Goal: Task Accomplishment & Management: Complete application form

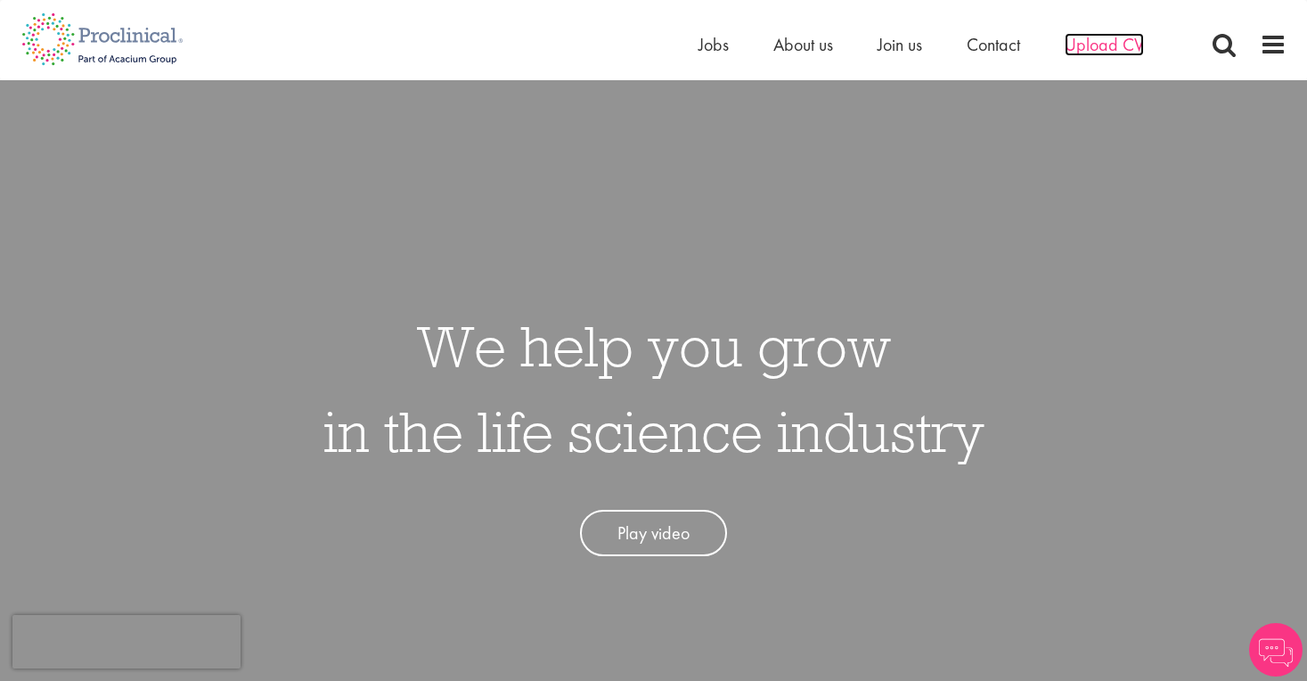
click at [1127, 52] on span "Upload CV" at bounding box center [1103, 44] width 79 height 23
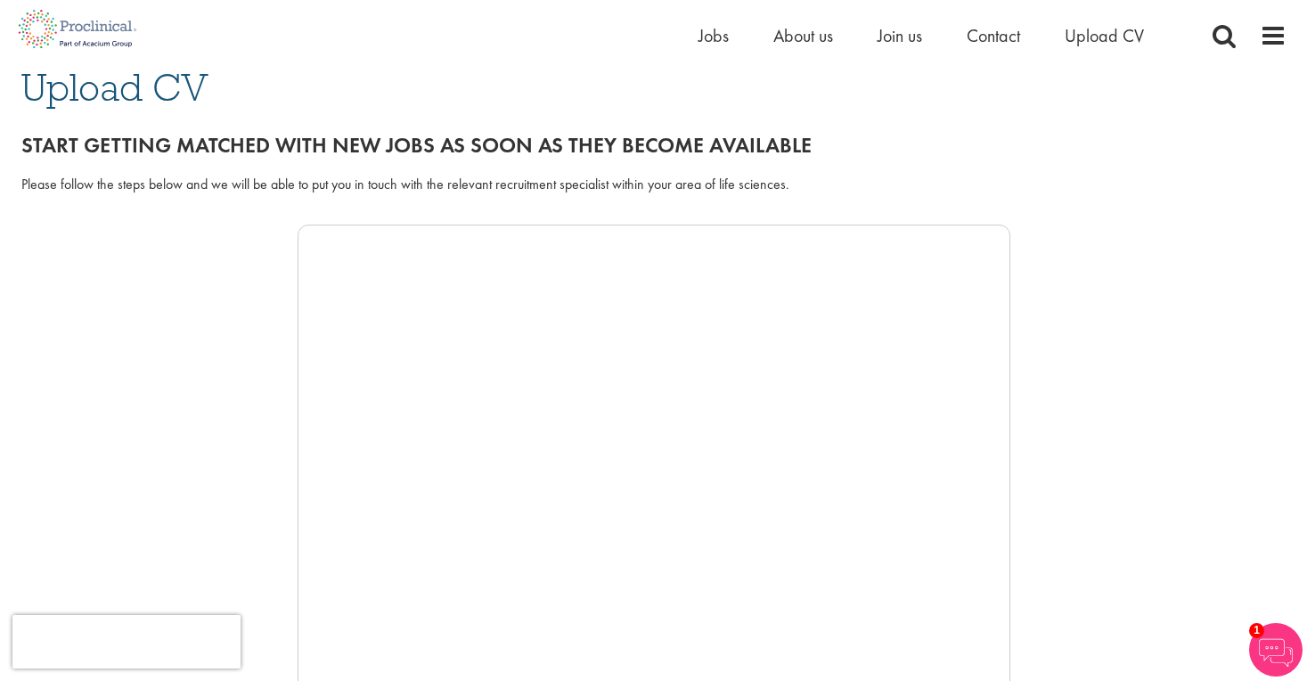
scroll to position [130, 0]
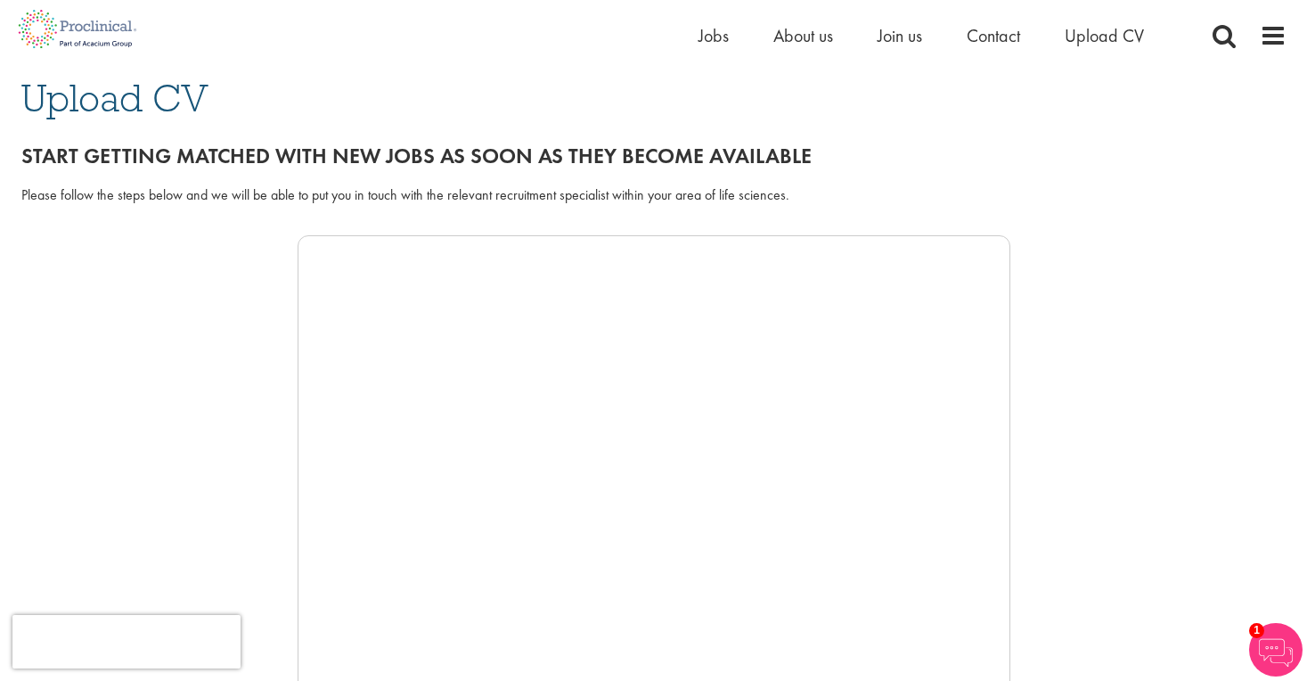
click at [1107, 503] on div at bounding box center [653, 502] width 1265 height 534
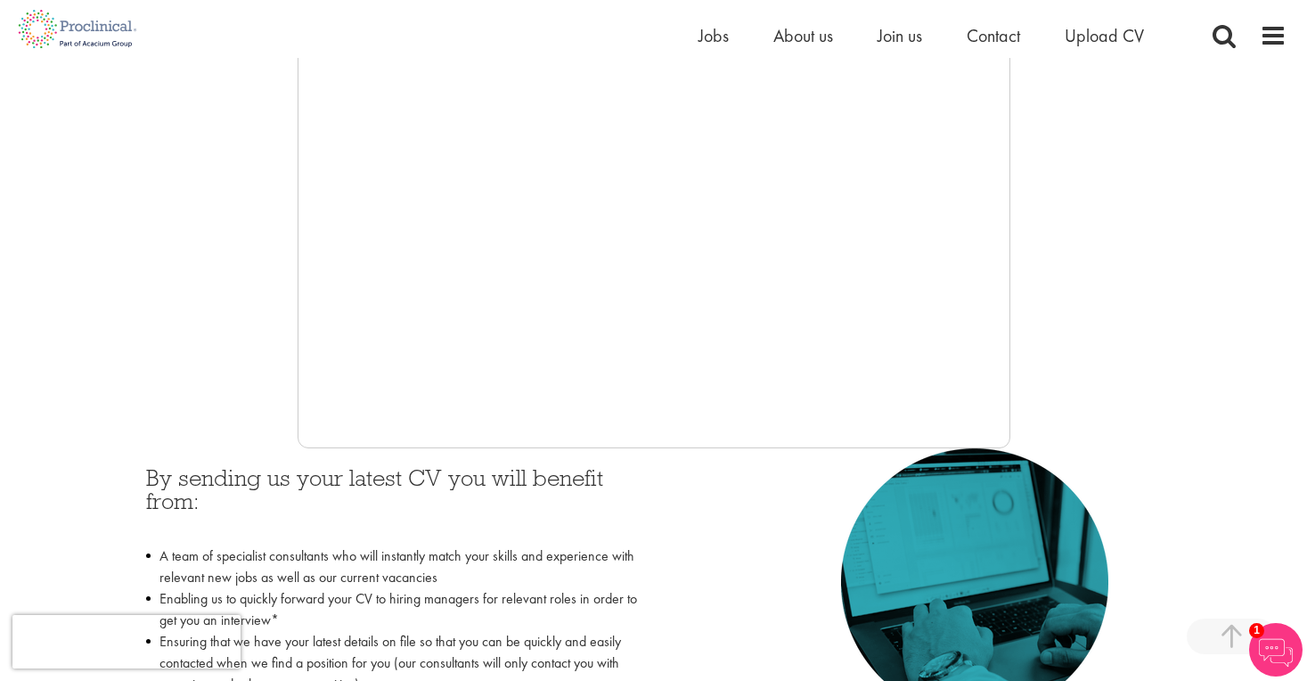
scroll to position [454, 0]
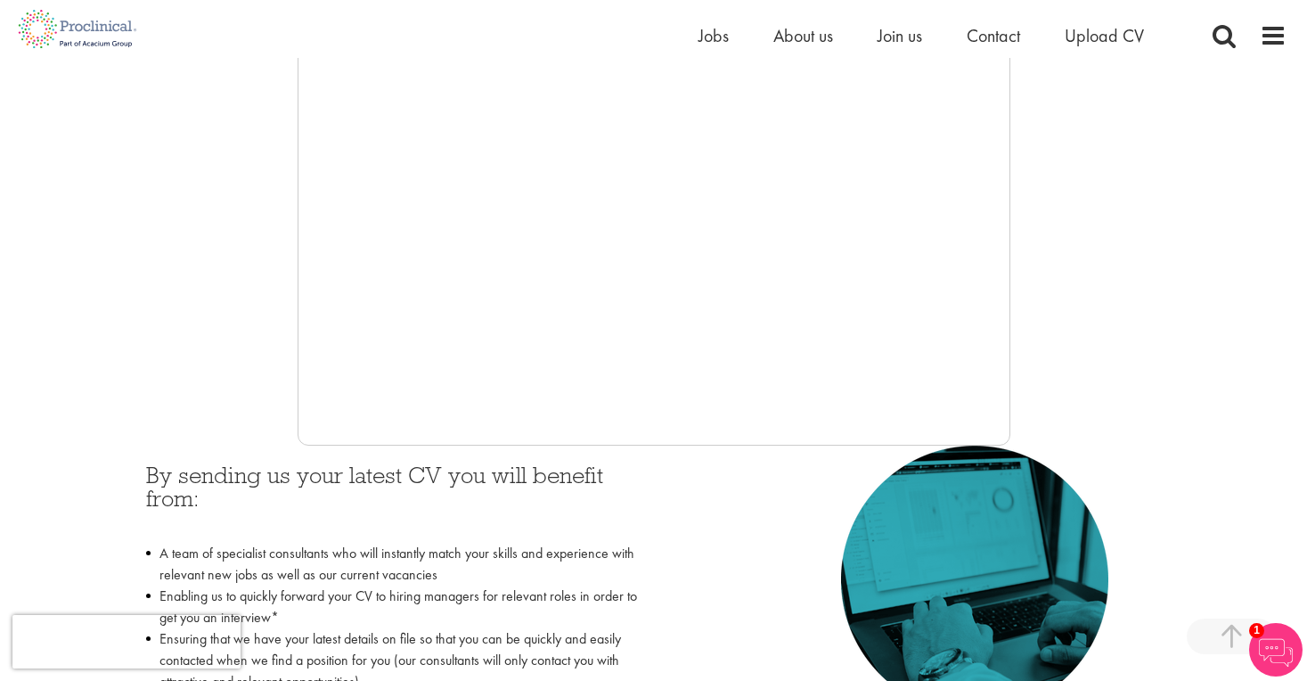
click at [1147, 364] on div at bounding box center [653, 178] width 1265 height 534
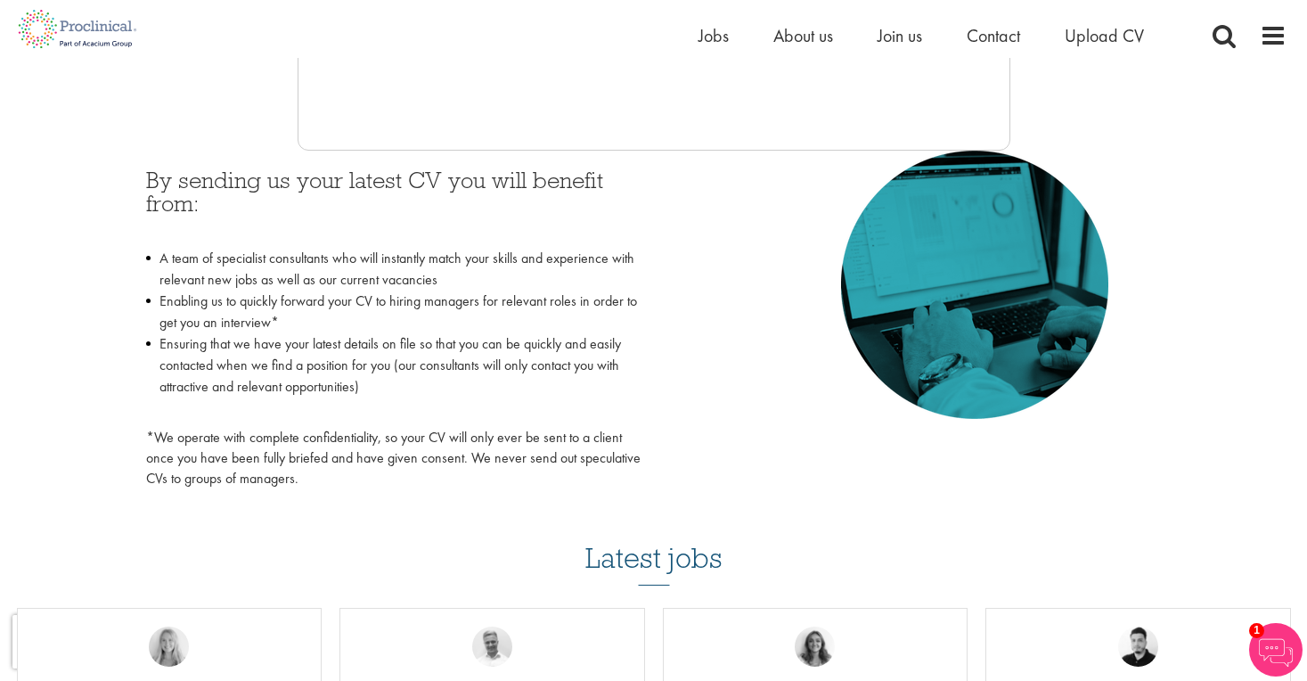
scroll to position [763, 0]
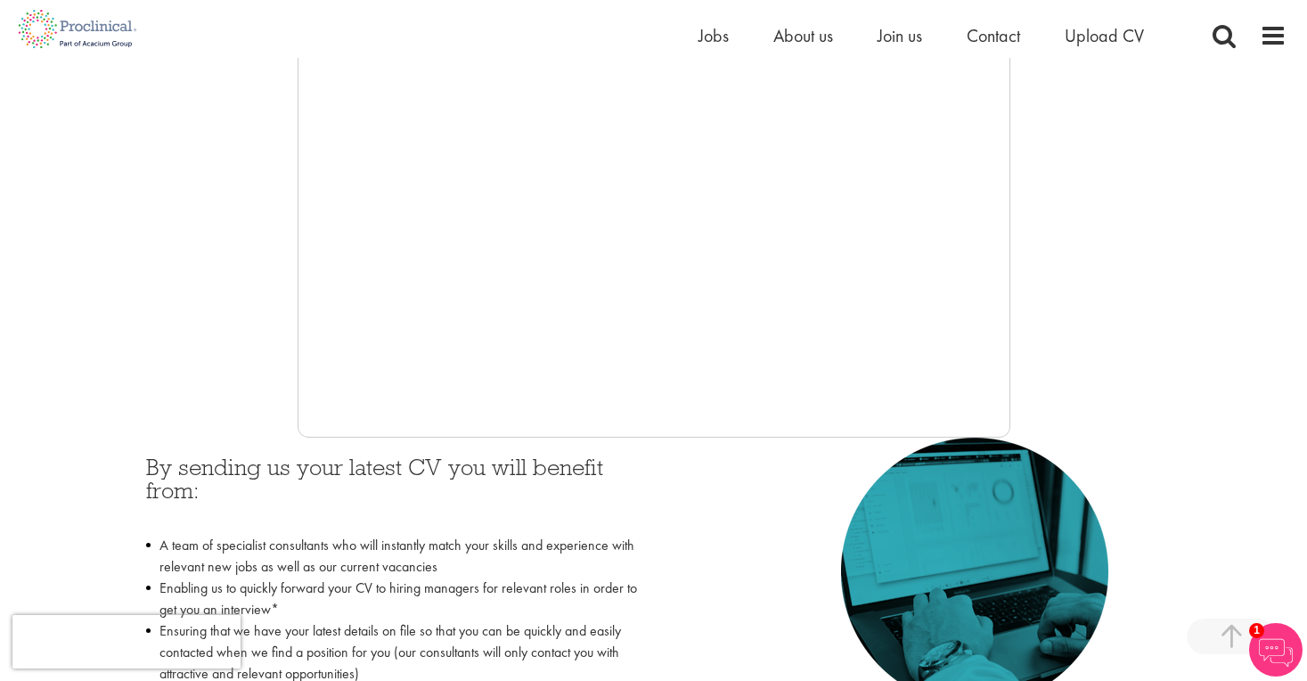
scroll to position [452, 0]
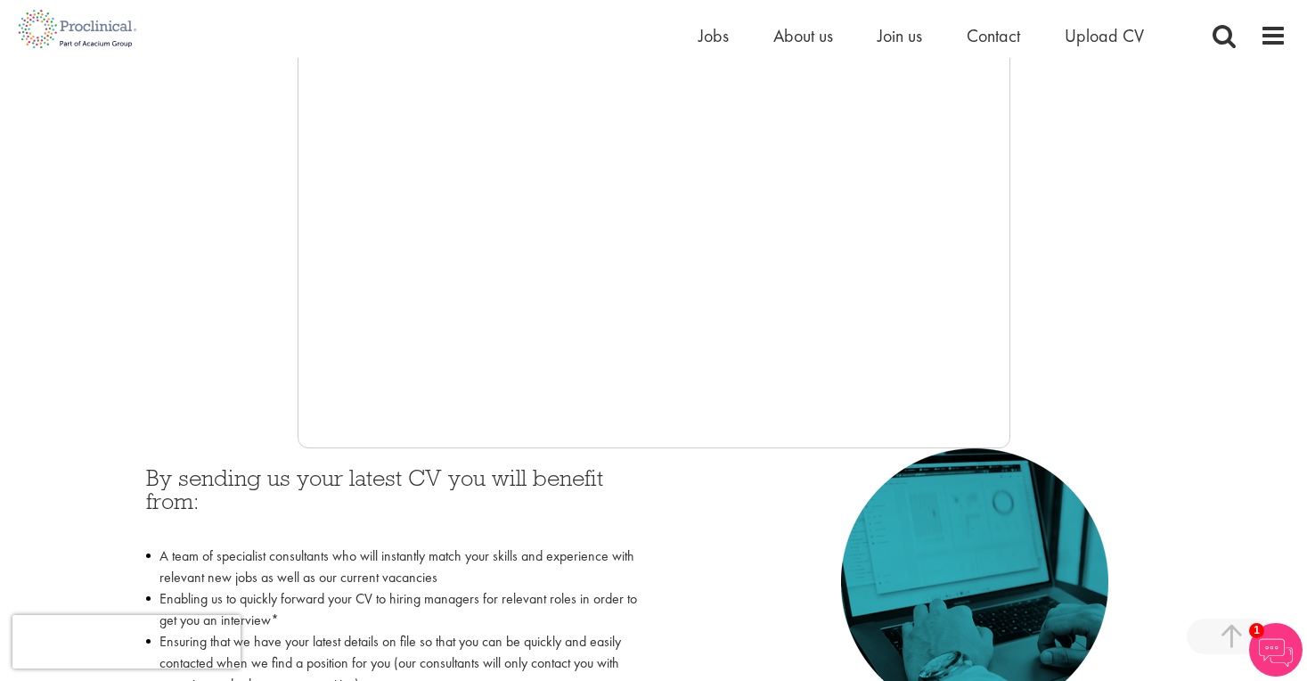
click at [693, 521] on div "By sending us your latest CV you will benefit from: A team of specialist consul…" at bounding box center [654, 621] width 1042 height 347
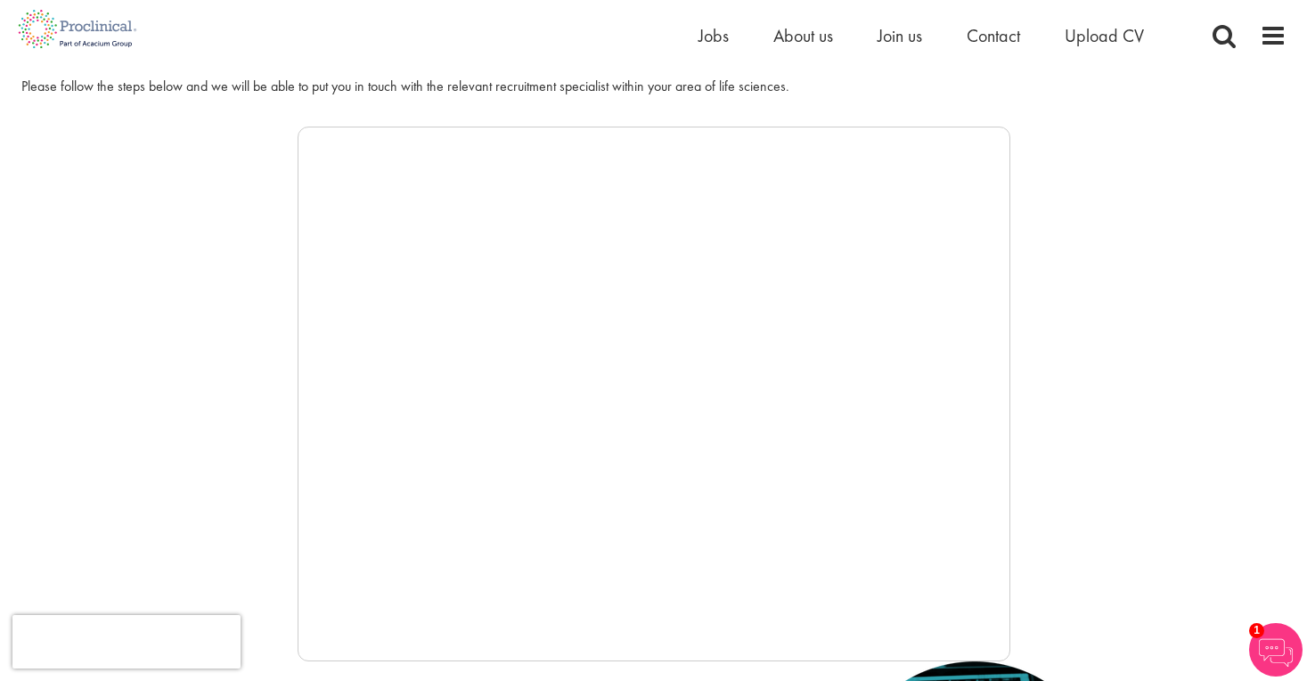
scroll to position [246, 0]
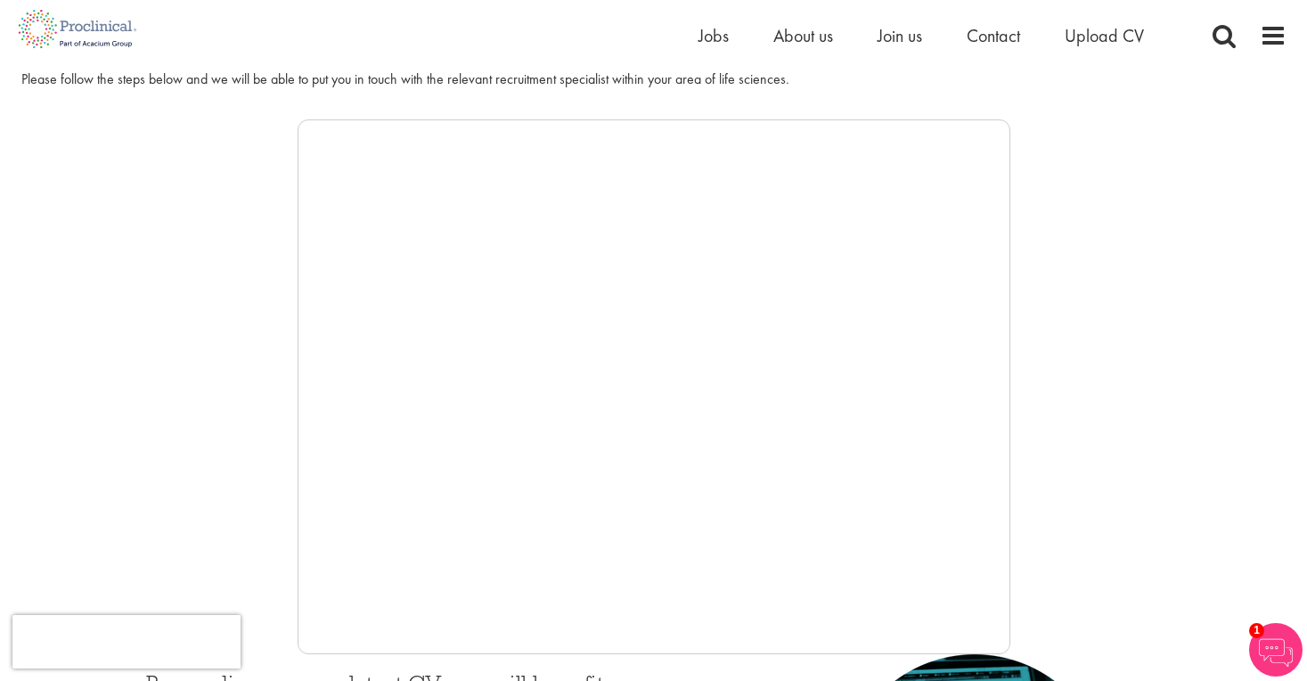
click at [1091, 524] on div at bounding box center [653, 386] width 1265 height 534
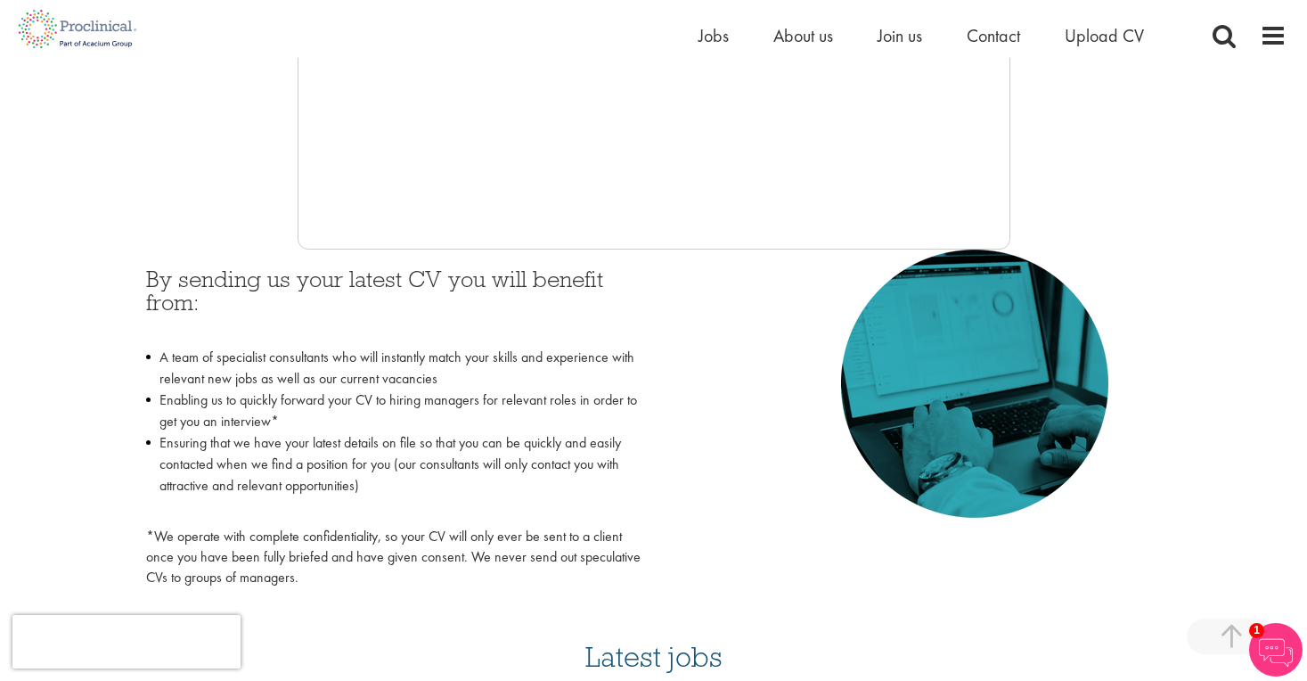
scroll to position [665, 0]
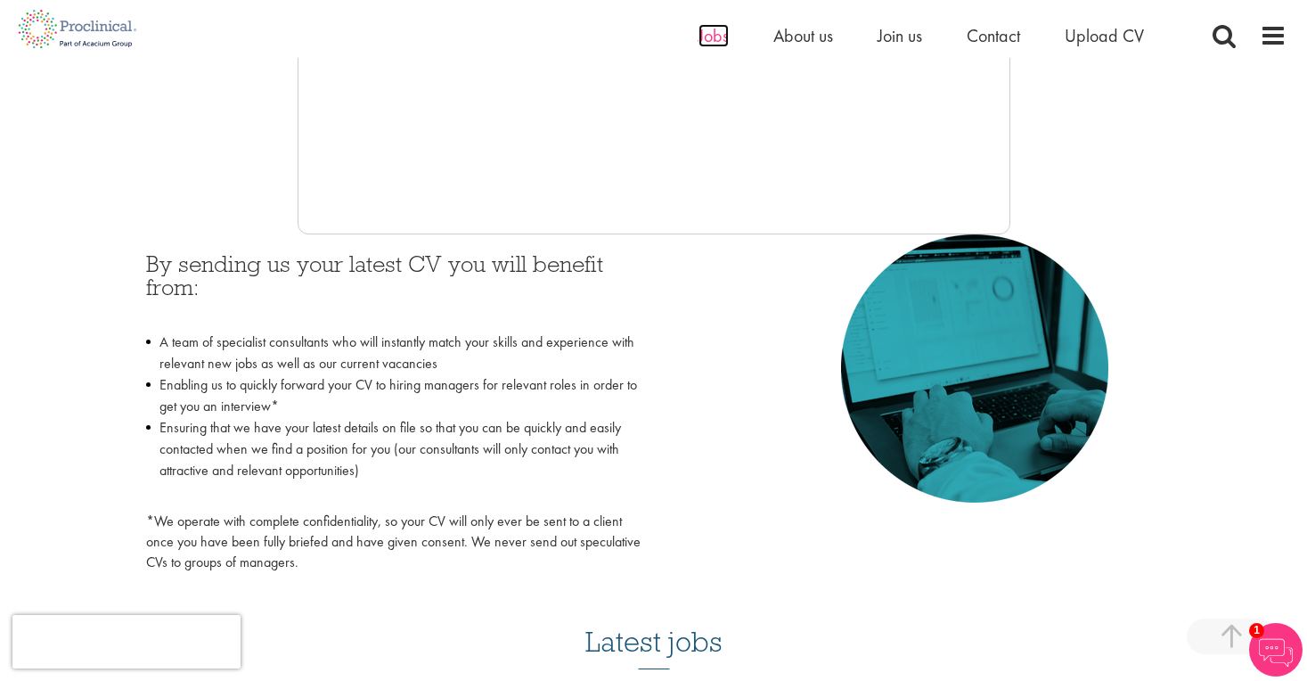
click at [721, 39] on span "Jobs" at bounding box center [713, 35] width 30 height 23
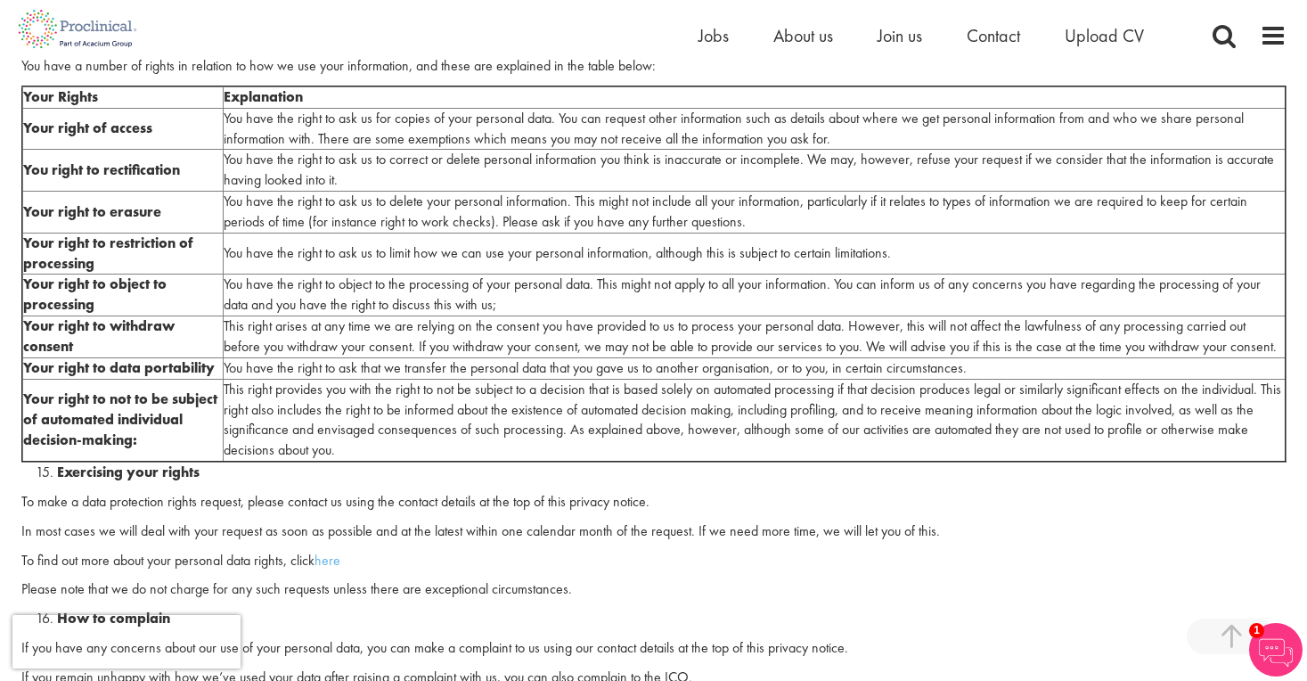
scroll to position [4285, 0]
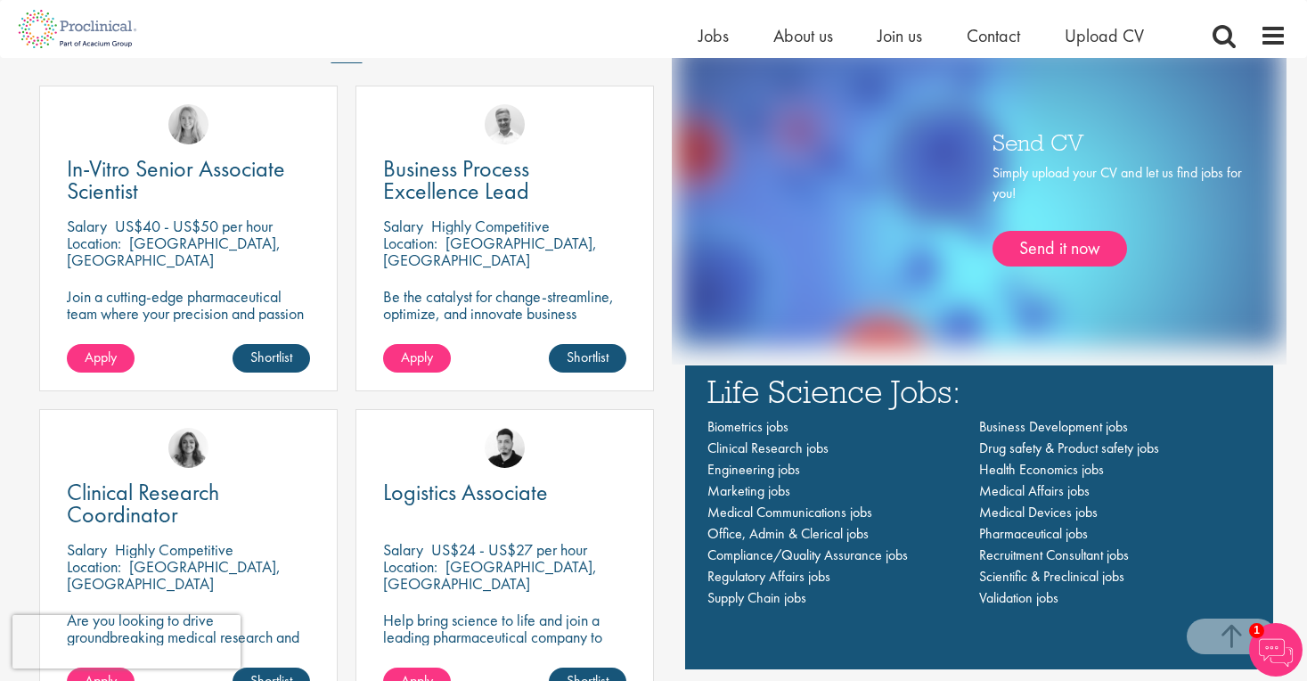
scroll to position [1137, 0]
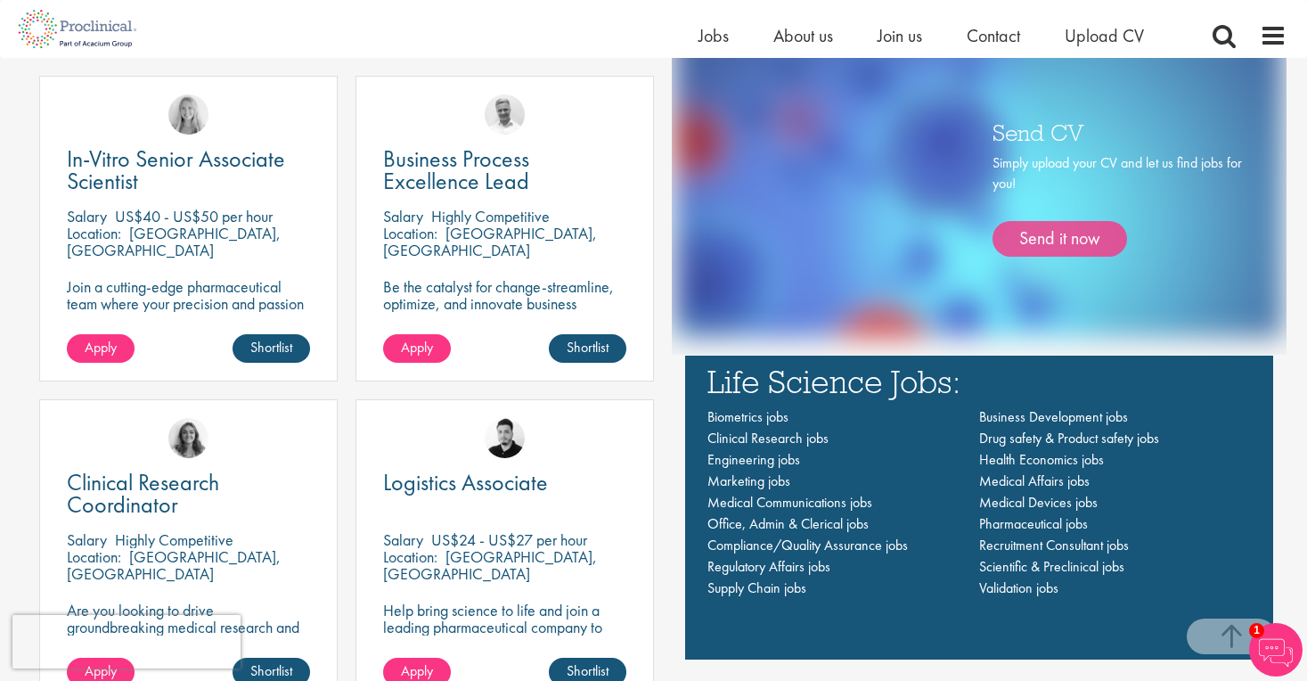
click at [1080, 237] on link "Send it now" at bounding box center [1059, 239] width 135 height 36
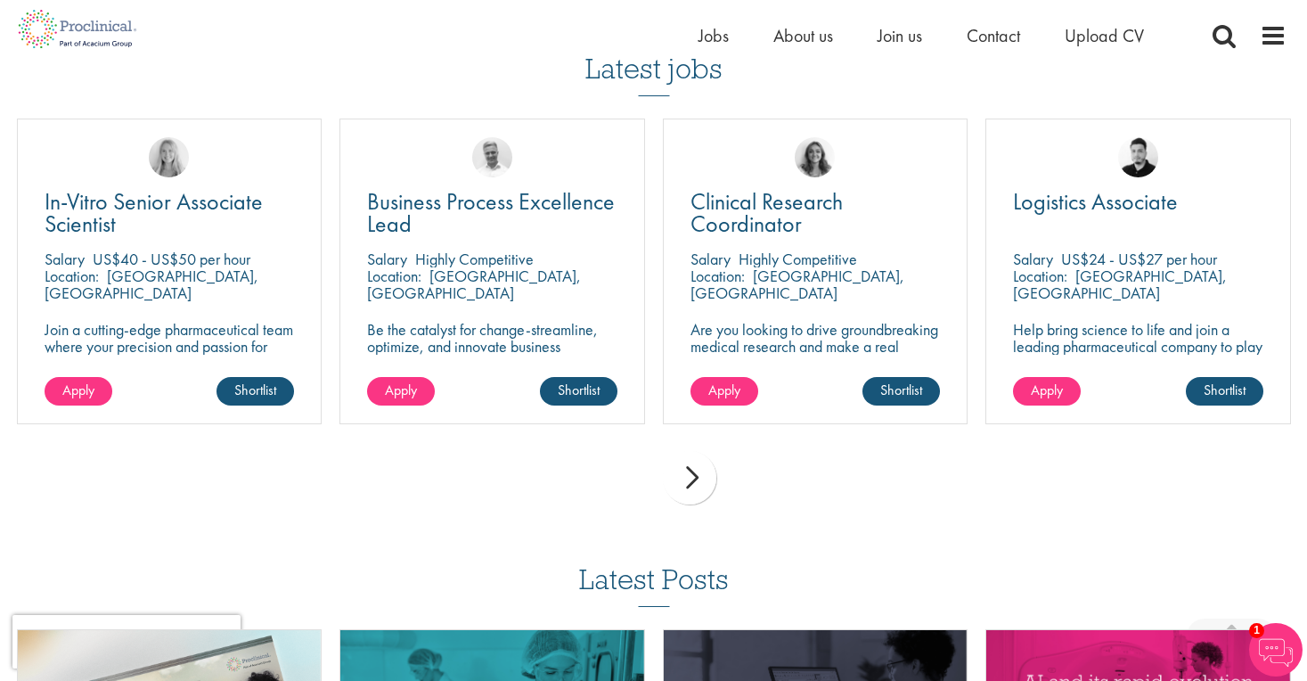
scroll to position [1241, 0]
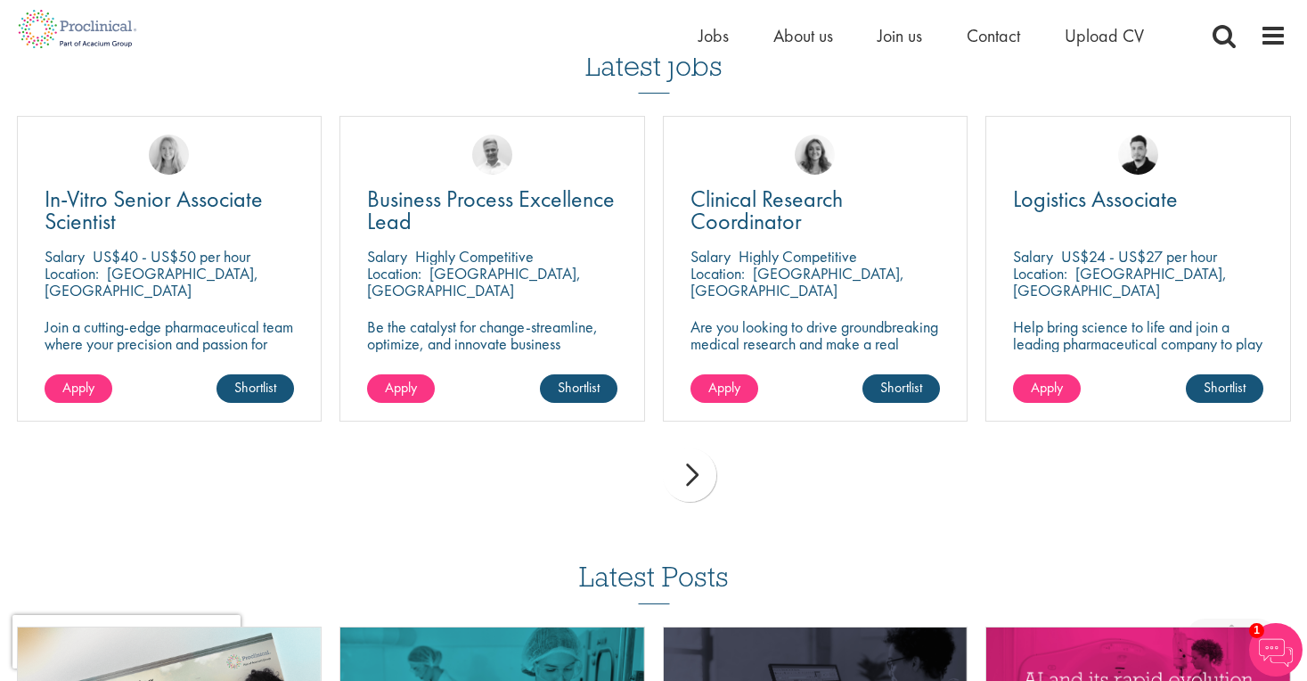
click at [694, 475] on div "next" at bounding box center [689, 474] width 53 height 53
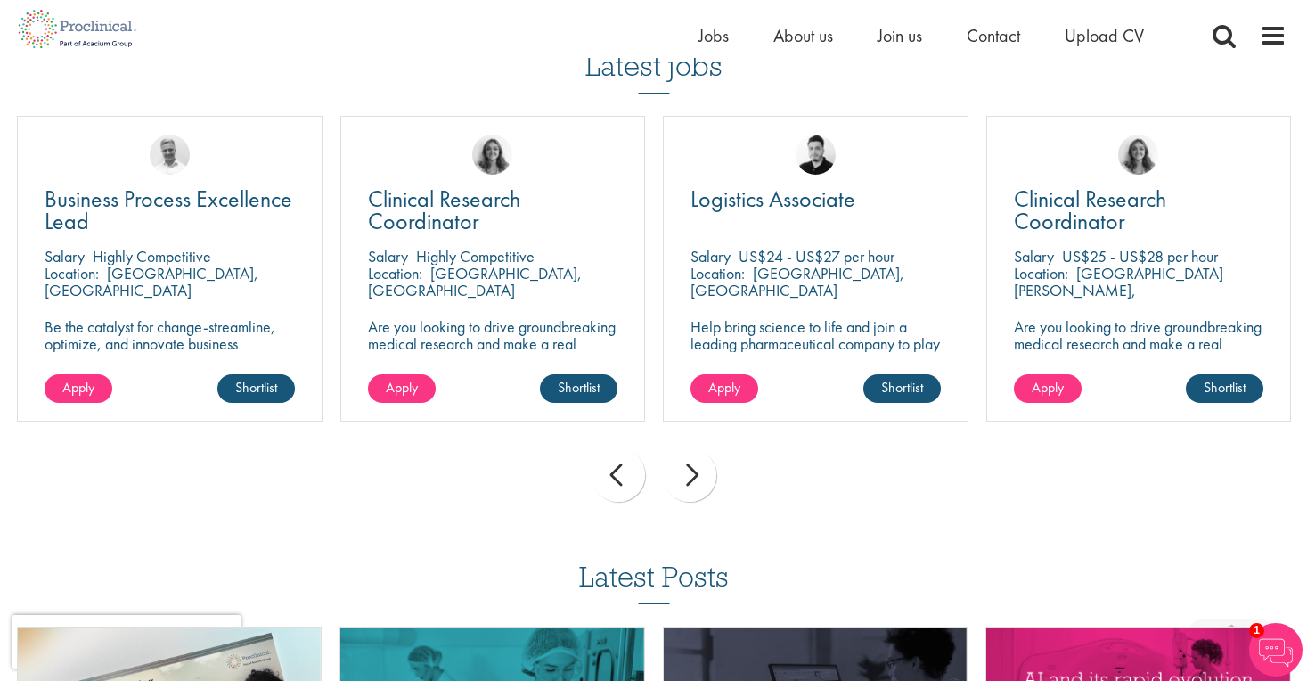
click at [695, 466] on div "next" at bounding box center [689, 474] width 53 height 53
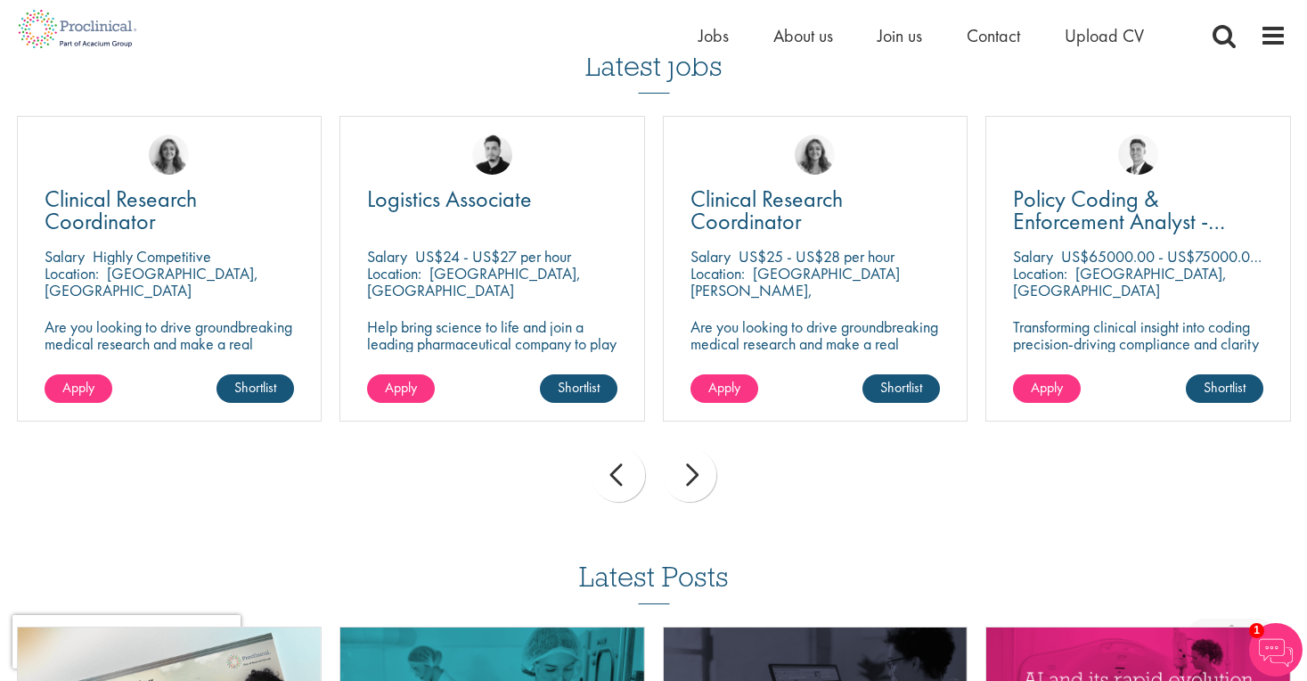
click at [698, 470] on div "next" at bounding box center [689, 474] width 53 height 53
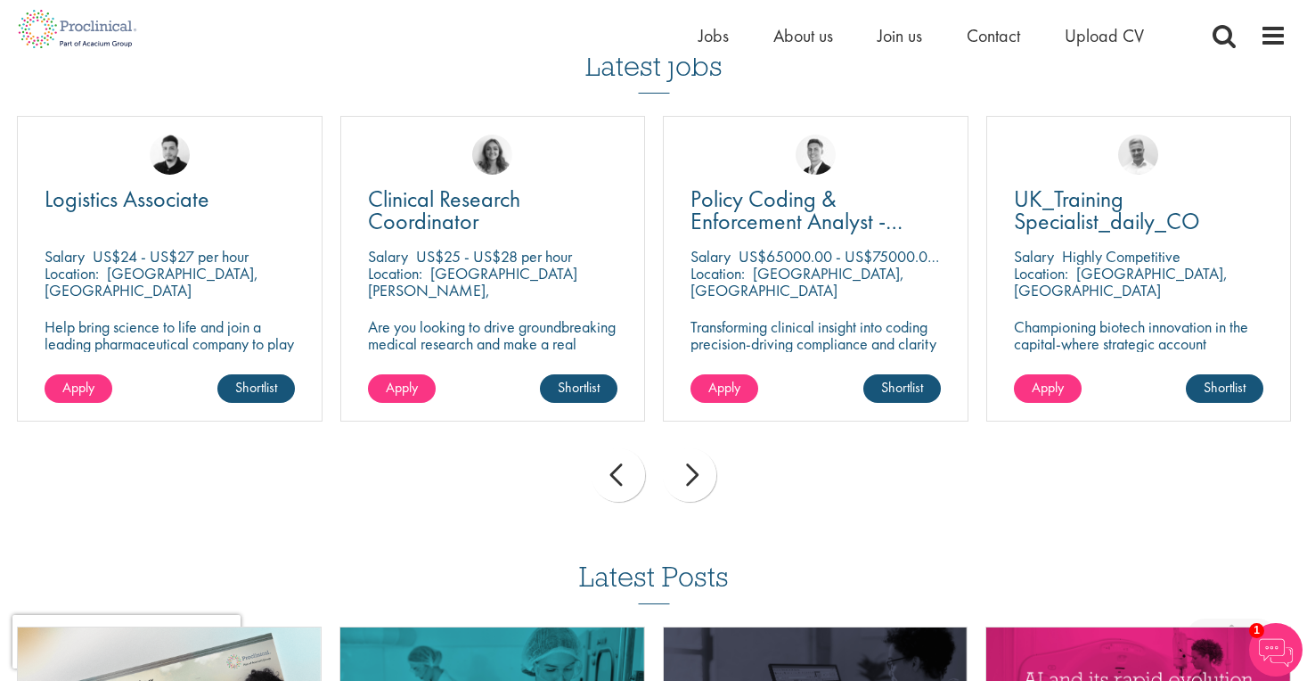
click at [698, 470] on div "next" at bounding box center [689, 474] width 53 height 53
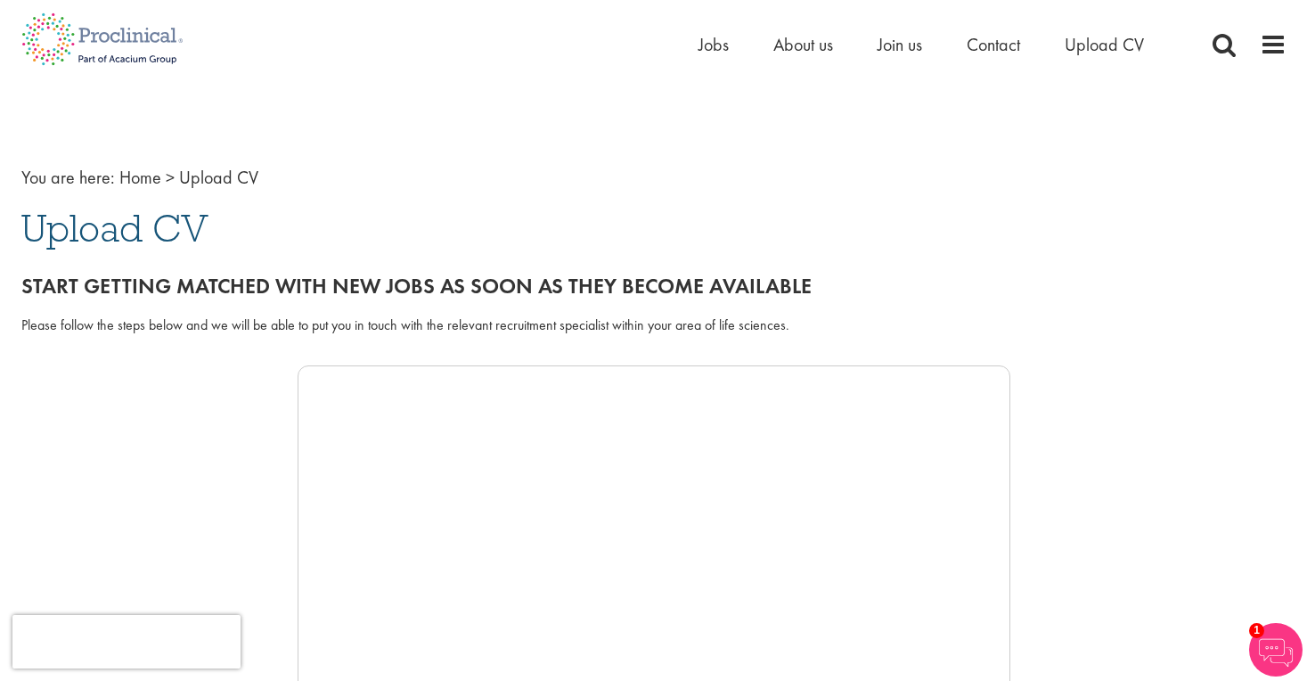
scroll to position [0, 0]
click at [714, 50] on span "Jobs" at bounding box center [713, 44] width 30 height 23
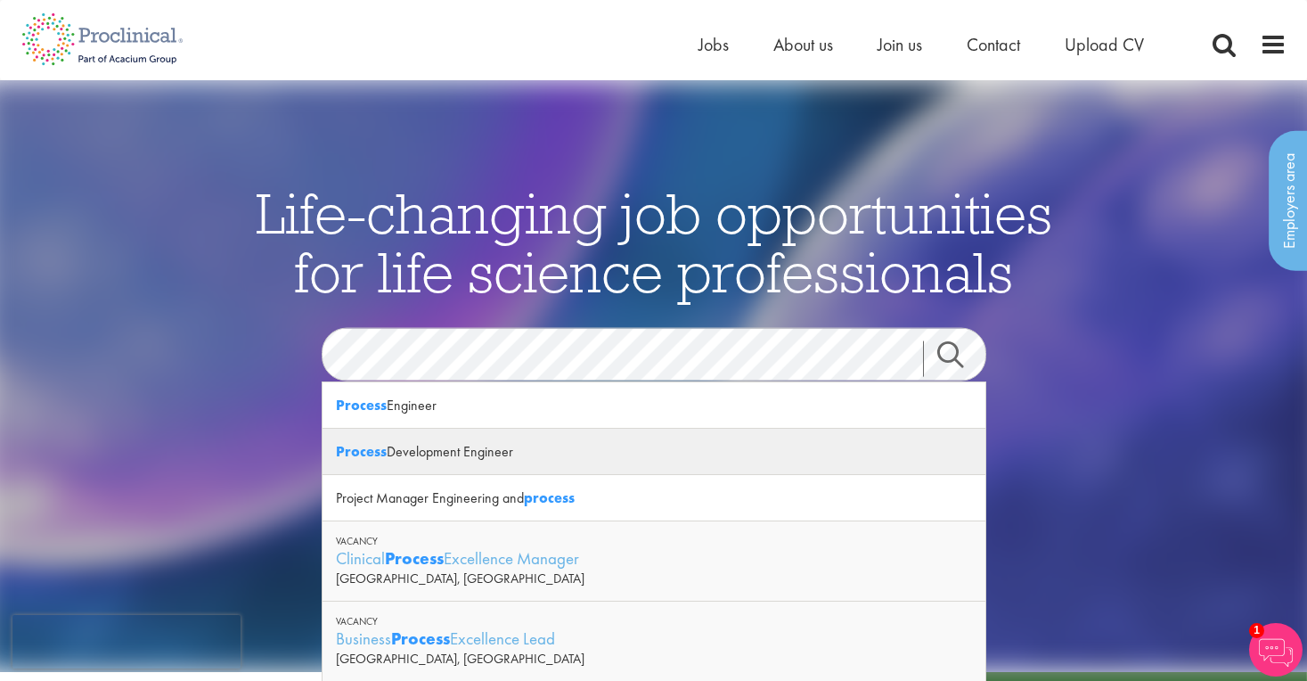
click at [367, 450] on strong "Process" at bounding box center [361, 451] width 51 height 19
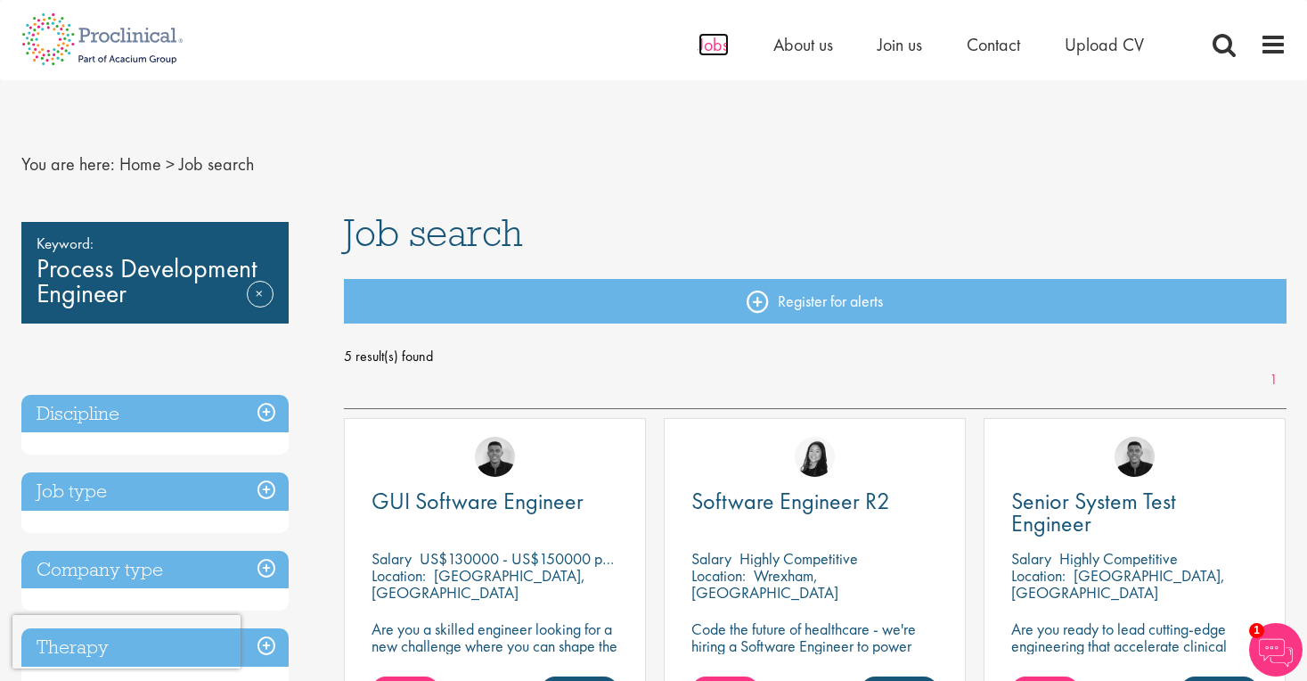
click at [723, 43] on span "Jobs" at bounding box center [713, 44] width 30 height 23
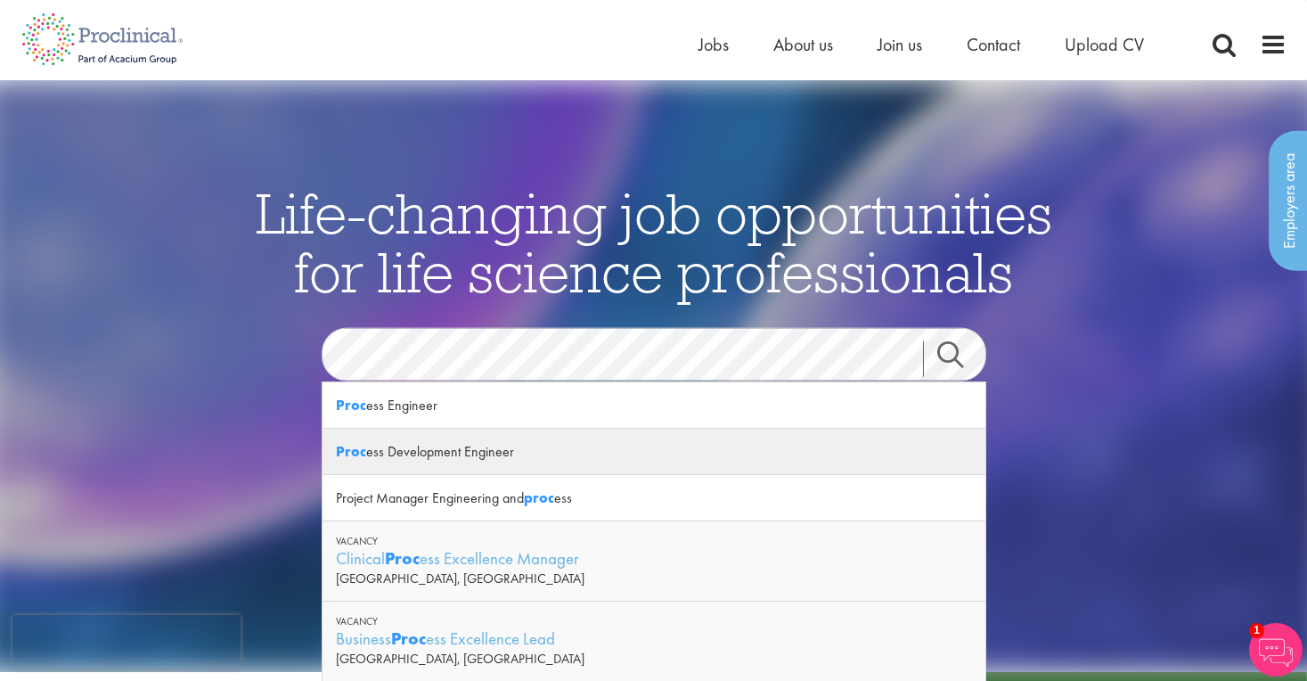
click at [428, 452] on div "Proc ess Development Engineer" at bounding box center [653, 451] width 663 height 46
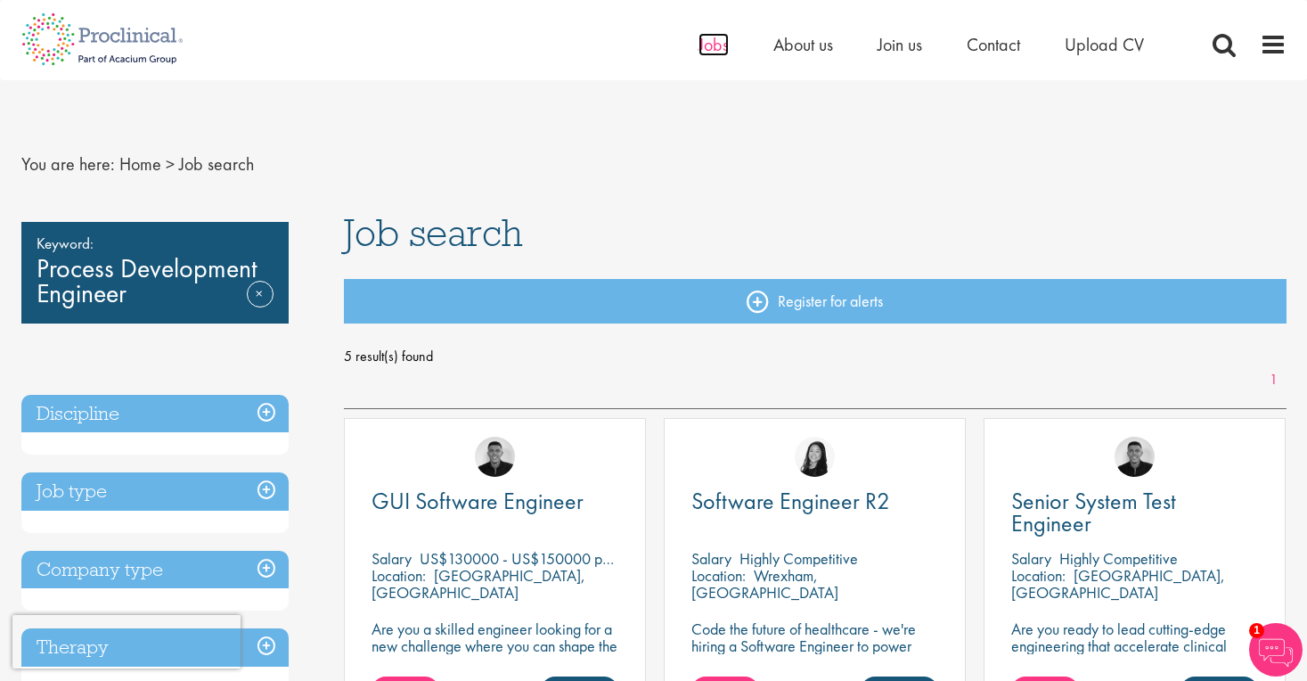
click at [715, 41] on span "Jobs" at bounding box center [713, 44] width 30 height 23
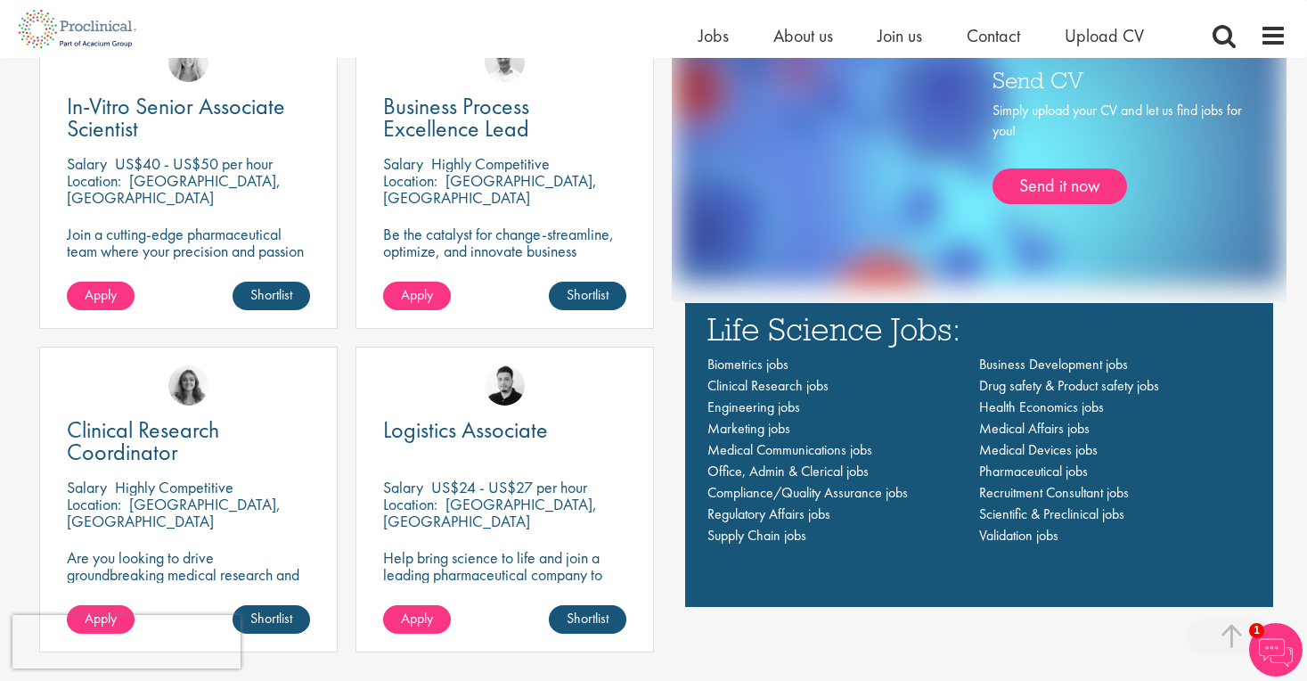
scroll to position [1201, 0]
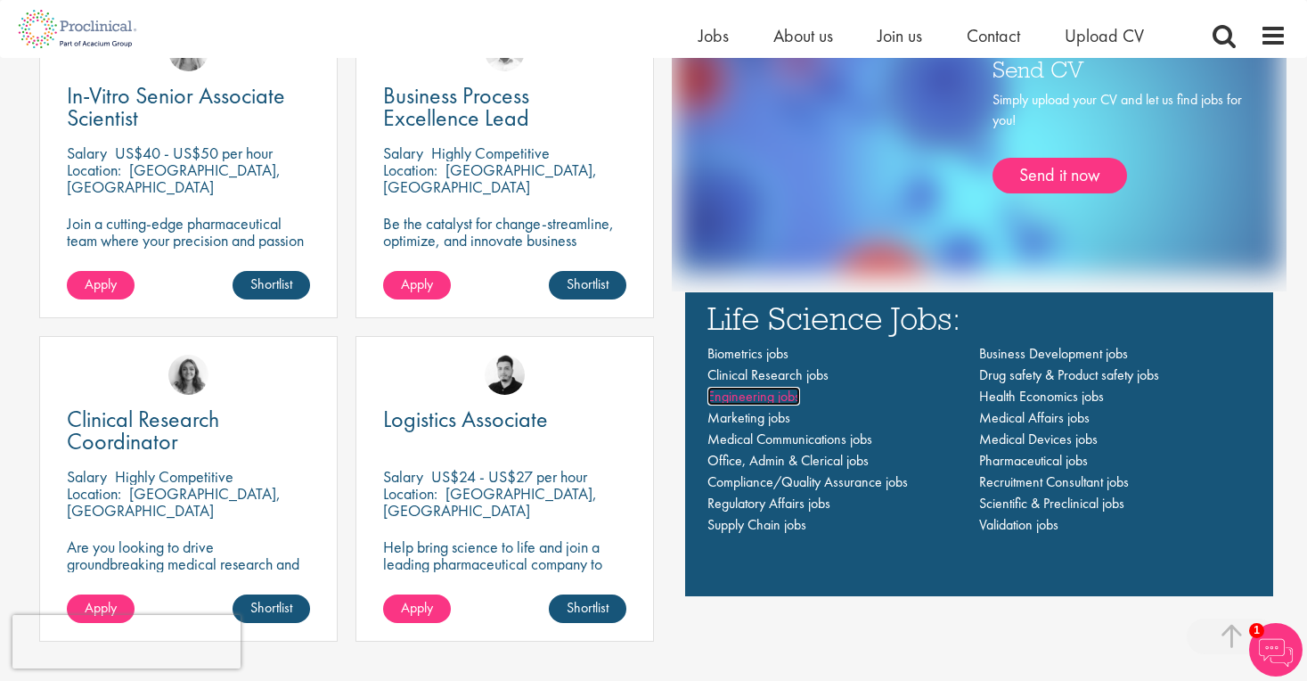
click at [770, 403] on span "Engineering jobs" at bounding box center [753, 396] width 93 height 19
